Goal: Task Accomplishment & Management: Manage account settings

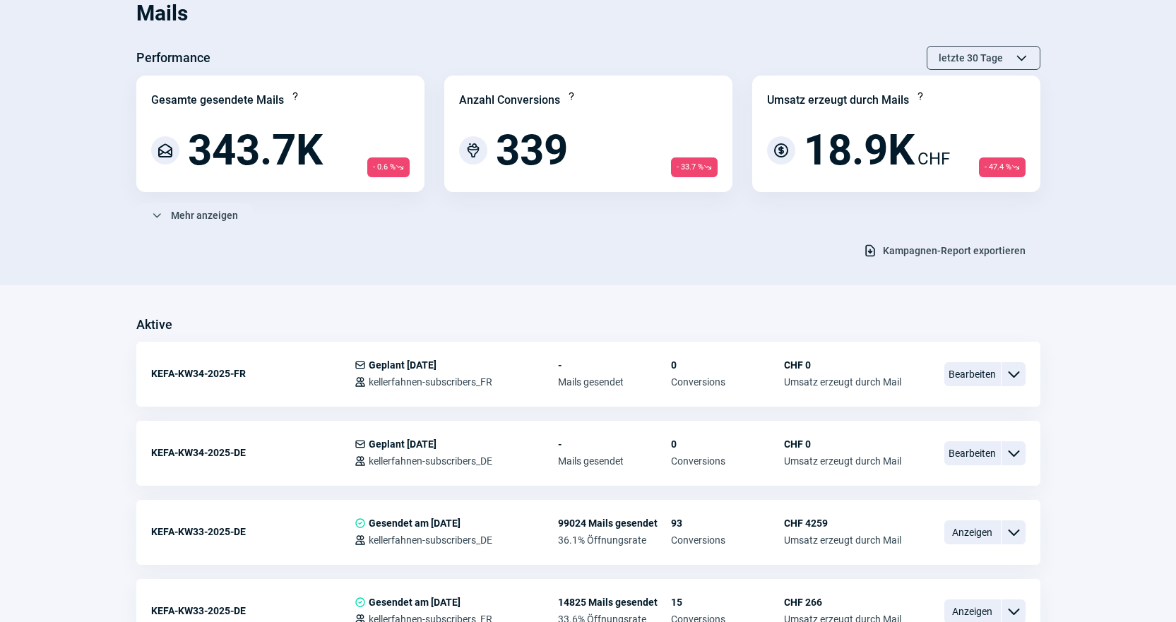
scroll to position [71, 0]
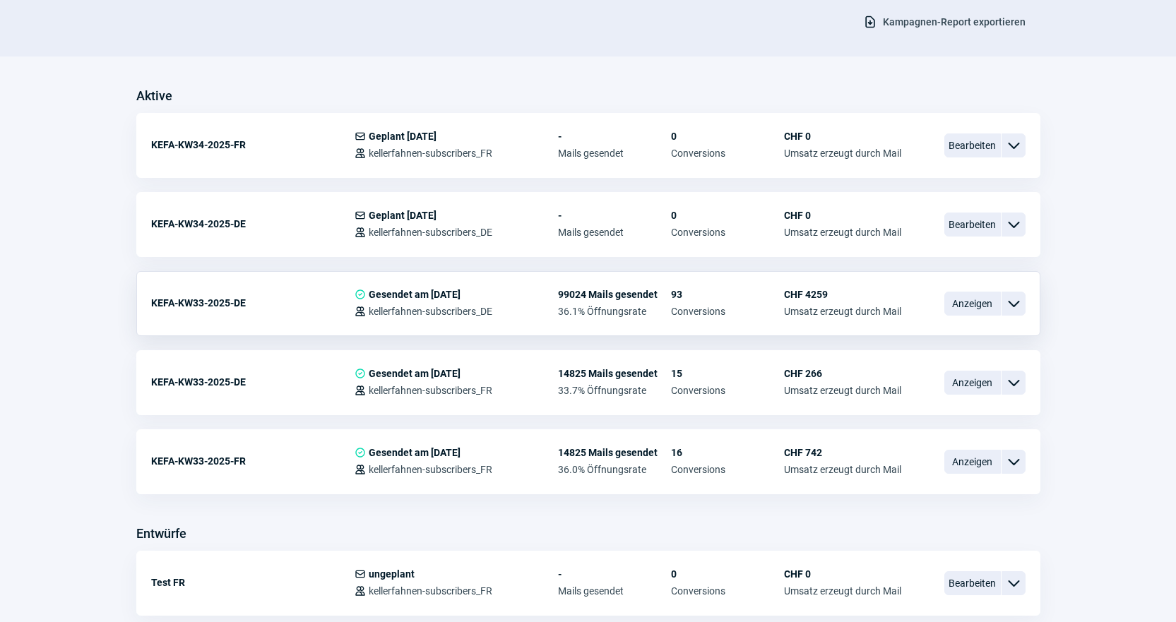
scroll to position [281, 0]
